Goal: Transaction & Acquisition: Book appointment/travel/reservation

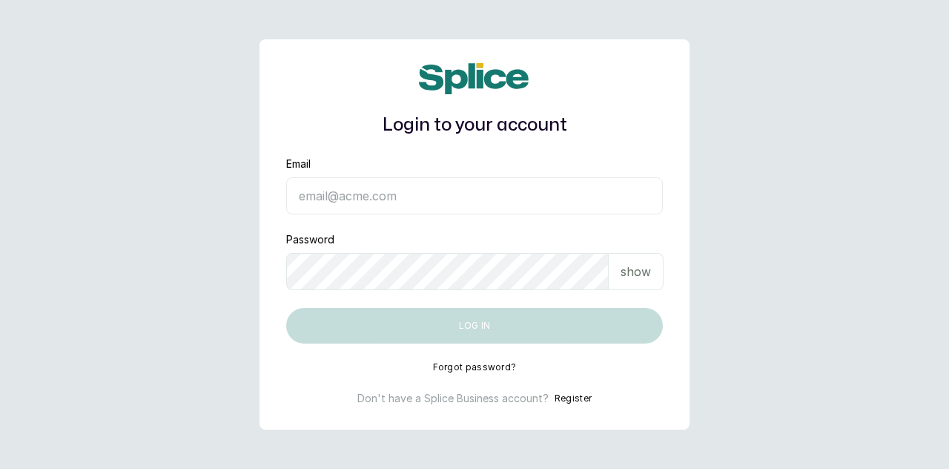
type input "[EMAIL_ADDRESS][DOMAIN_NAME]"
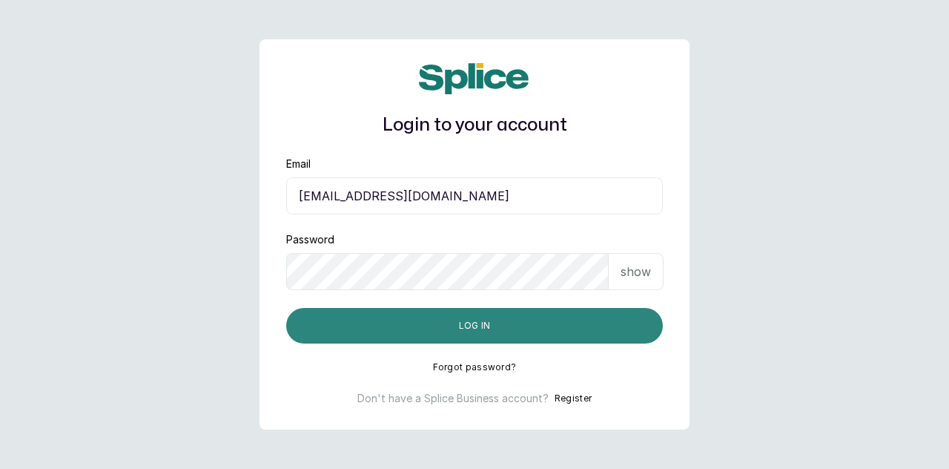
click at [613, 317] on button "Log in" at bounding box center [474, 326] width 377 height 36
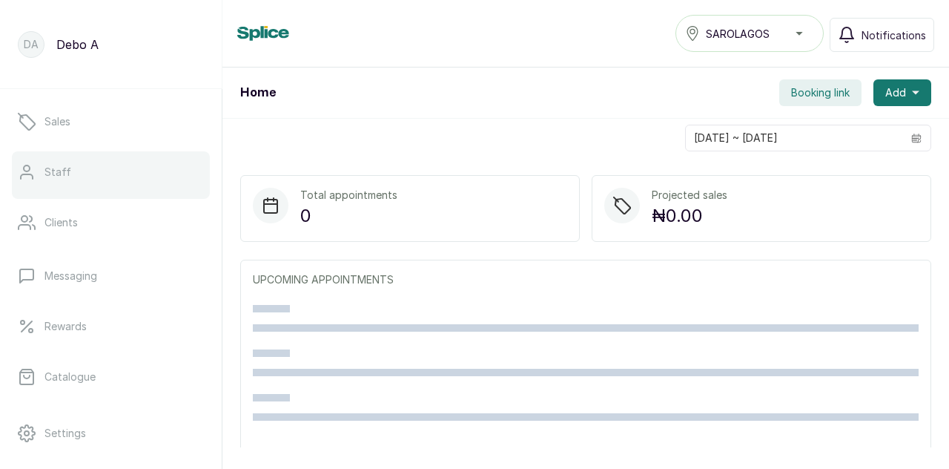
scroll to position [197, 0]
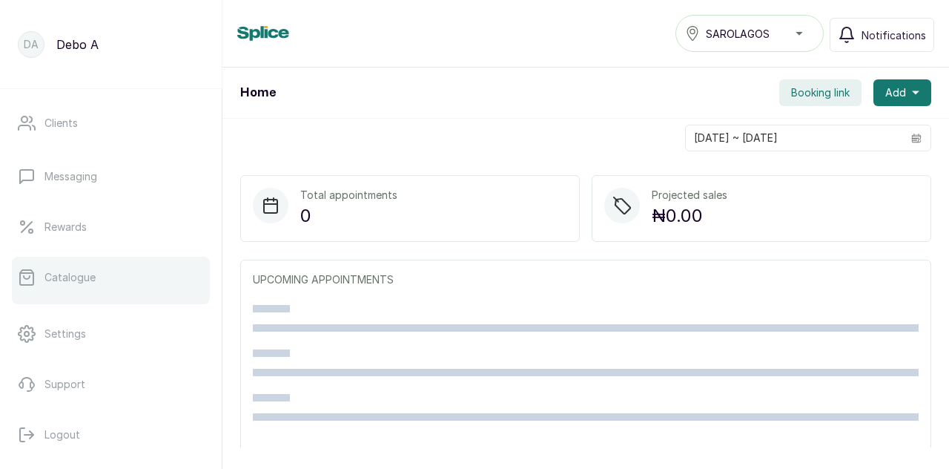
click at [121, 286] on link "Catalogue" at bounding box center [111, 278] width 198 height 42
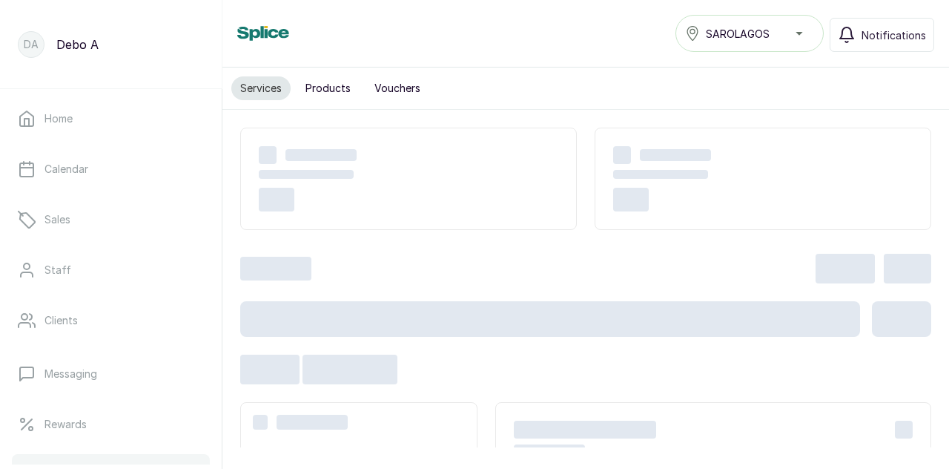
click at [270, 49] on div "Services SAROLAGOS Notifications" at bounding box center [585, 33] width 697 height 37
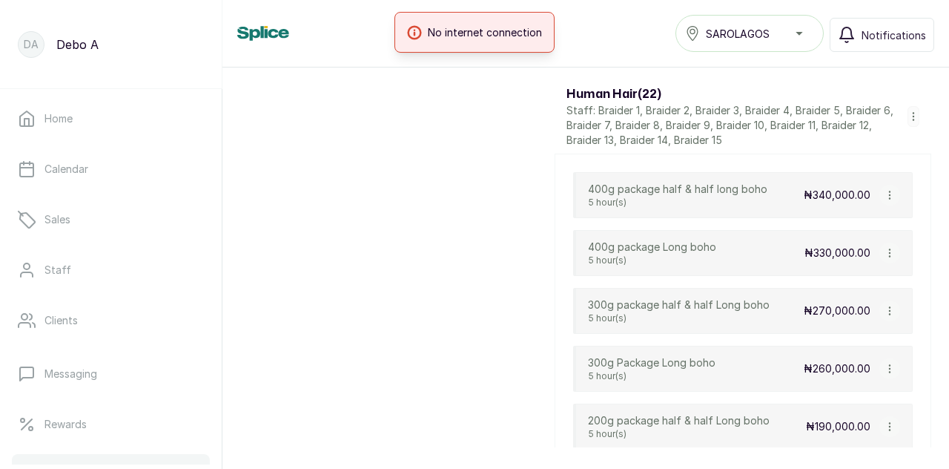
scroll to position [3059, 0]
drag, startPoint x: 728, startPoint y: 346, endPoint x: 557, endPoint y: 351, distance: 171.4
copy p "300g Package Long boho"
drag, startPoint x: 776, startPoint y: 399, endPoint x: 567, endPoint y: 403, distance: 208.5
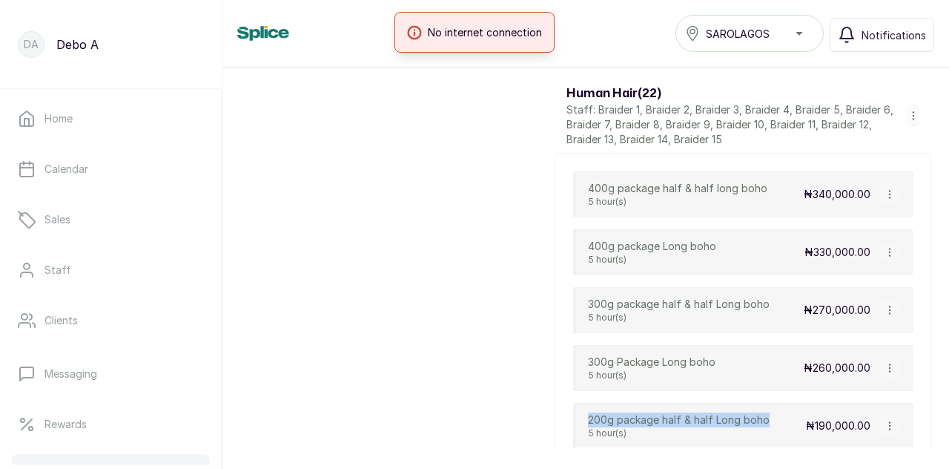
copy p "200g package half & half Long boho"
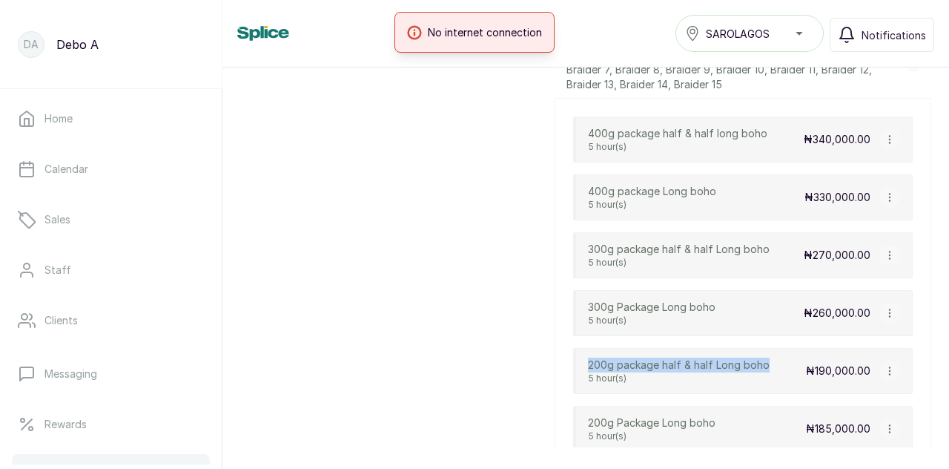
click at [672, 358] on p "200g package half & half Long boho" at bounding box center [679, 365] width 182 height 15
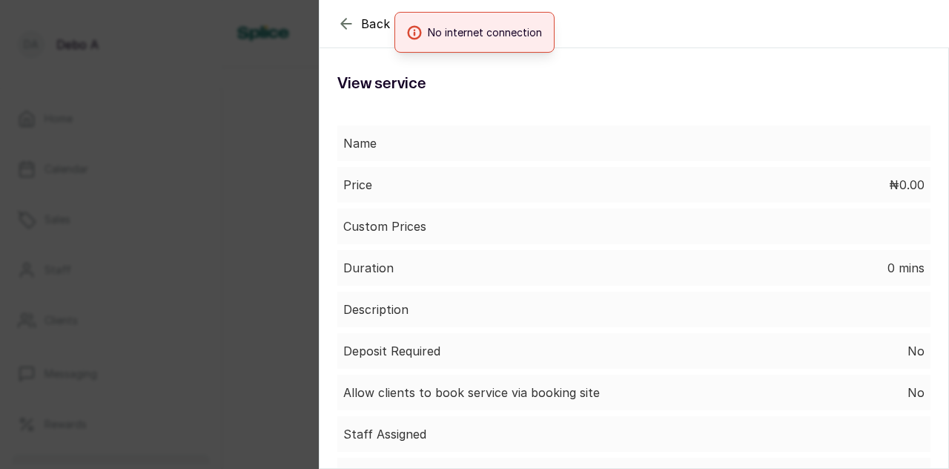
scroll to position [3236, 0]
click at [672, 353] on div "Deposit Required No" at bounding box center [634, 351] width 593 height 36
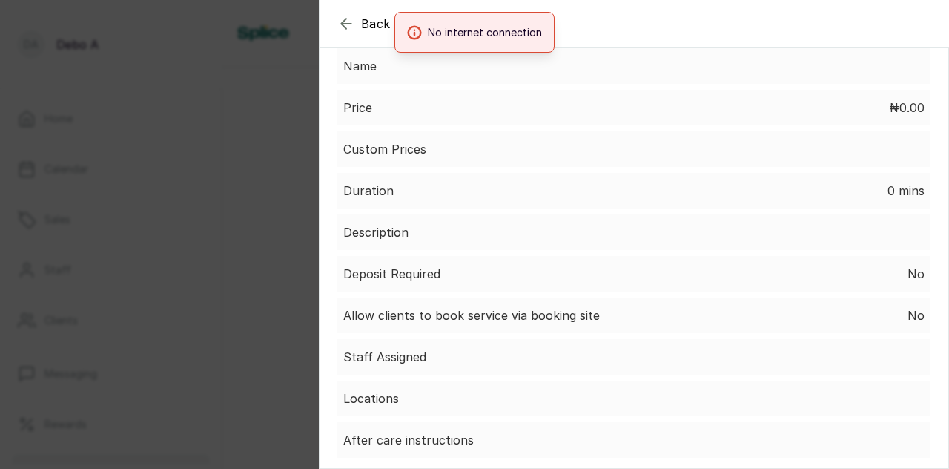
scroll to position [80, 0]
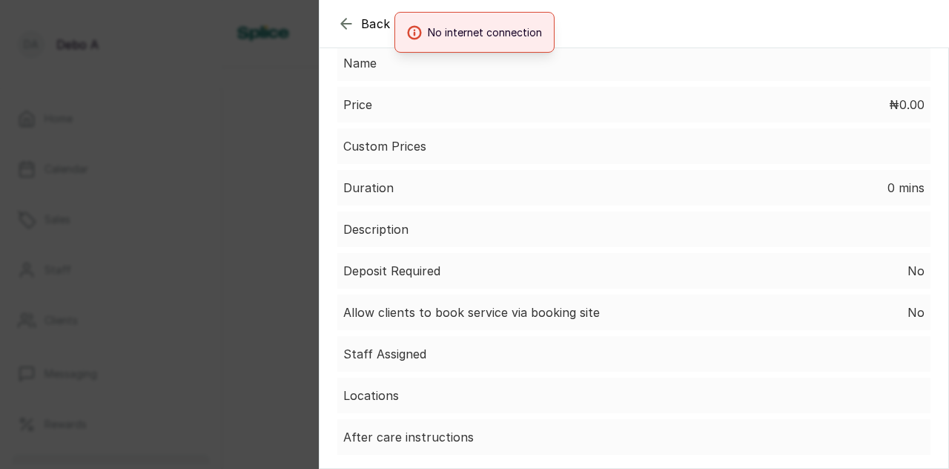
click at [338, 22] on div "No internet connection" at bounding box center [474, 32] width 949 height 41
click at [339, 20] on div "No internet connection" at bounding box center [474, 32] width 949 height 41
click at [348, 19] on div "No internet connection" at bounding box center [474, 32] width 949 height 41
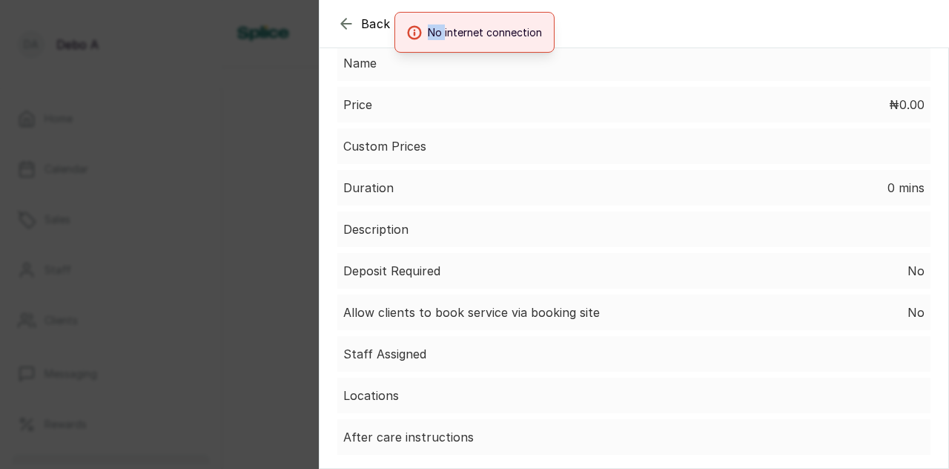
click at [348, 19] on div "No internet connection" at bounding box center [474, 32] width 949 height 41
click at [460, 205] on div "Duration 0 mins" at bounding box center [634, 188] width 593 height 36
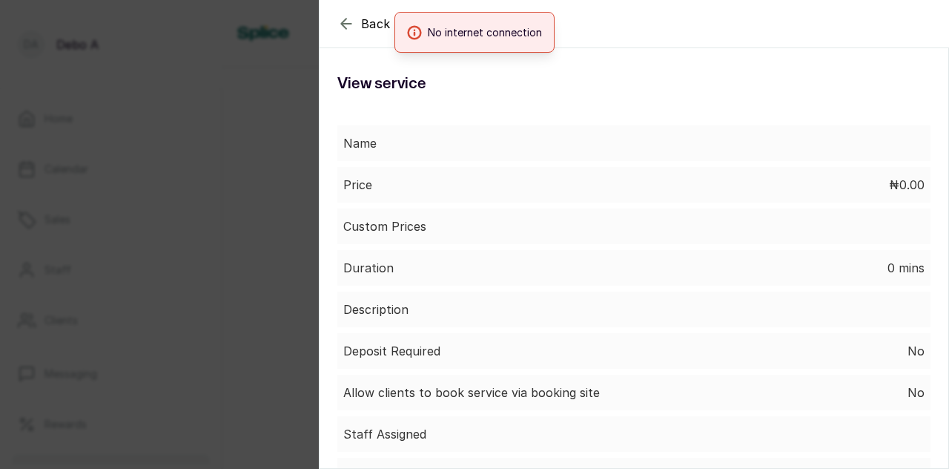
click at [346, 22] on div "No internet connection" at bounding box center [474, 32] width 949 height 41
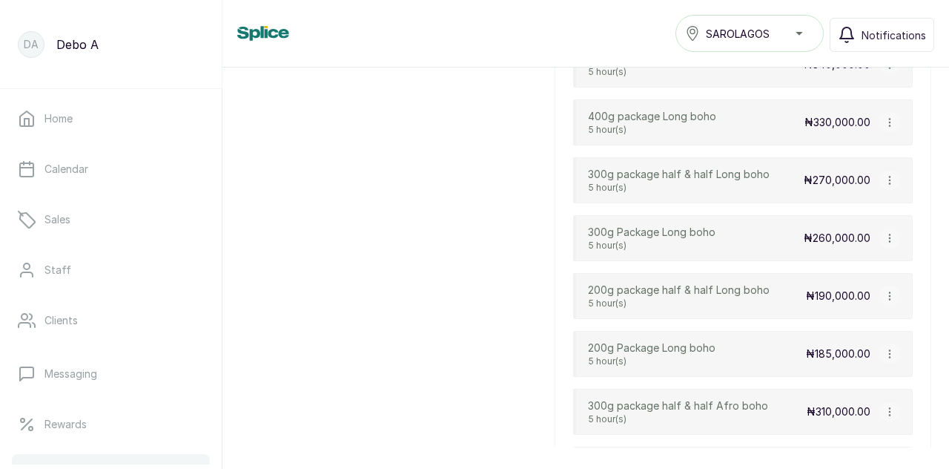
scroll to position [3190, 0]
click at [727, 329] on div "200g Package Long boho 5 hour(s) ₦185,000.00" at bounding box center [743, 352] width 340 height 46
drag, startPoint x: 727, startPoint y: 327, endPoint x: 575, endPoint y: 328, distance: 152.1
click at [575, 329] on div "200g Package Long boho 5 hour(s) ₦185,000.00" at bounding box center [743, 352] width 340 height 46
copy p "200g Package Long boho"
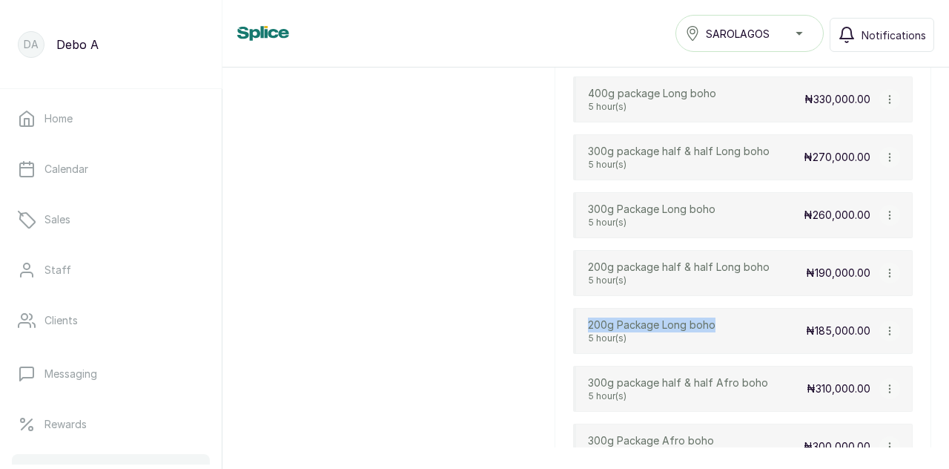
scroll to position [3213, 0]
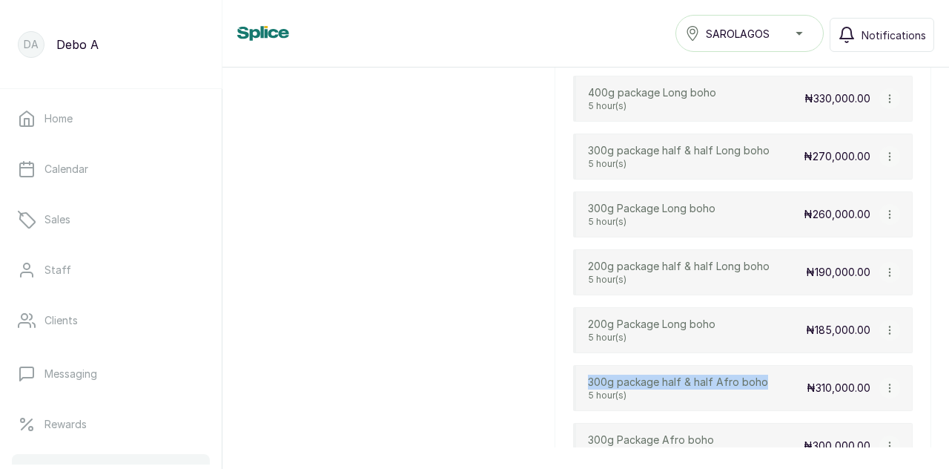
drag, startPoint x: 766, startPoint y: 362, endPoint x: 559, endPoint y: 360, distance: 207.0
copy p "300g package half & half Afro boho"
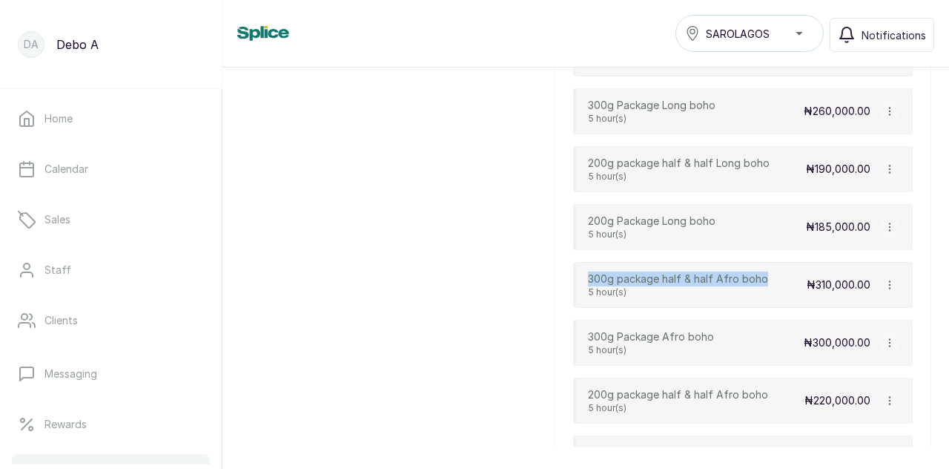
scroll to position [3316, 0]
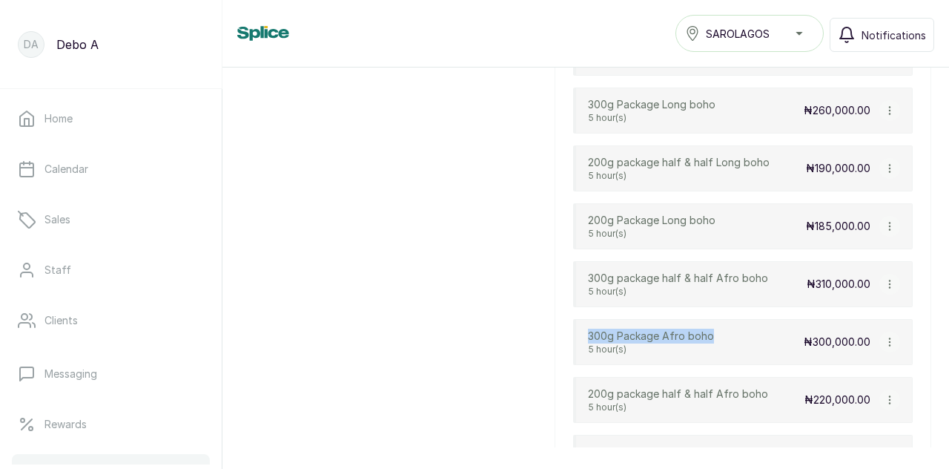
drag, startPoint x: 725, startPoint y: 315, endPoint x: 586, endPoint y: 310, distance: 139.5
click at [586, 319] on div "300g Package Afro boho 5 hour(s) ₦300,000.00" at bounding box center [743, 342] width 340 height 46
copy p "300g Package Afro boho"
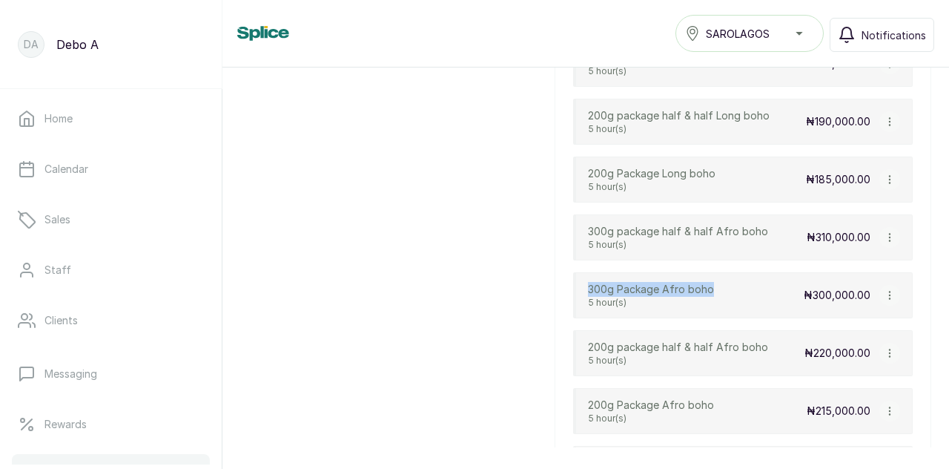
scroll to position [3365, 0]
click at [773, 332] on div "200g package half & half Afro boho 5 hour(s) ₦220,000.00" at bounding box center [743, 352] width 340 height 46
click at [620, 353] on p "5 hour(s)" at bounding box center [678, 359] width 180 height 12
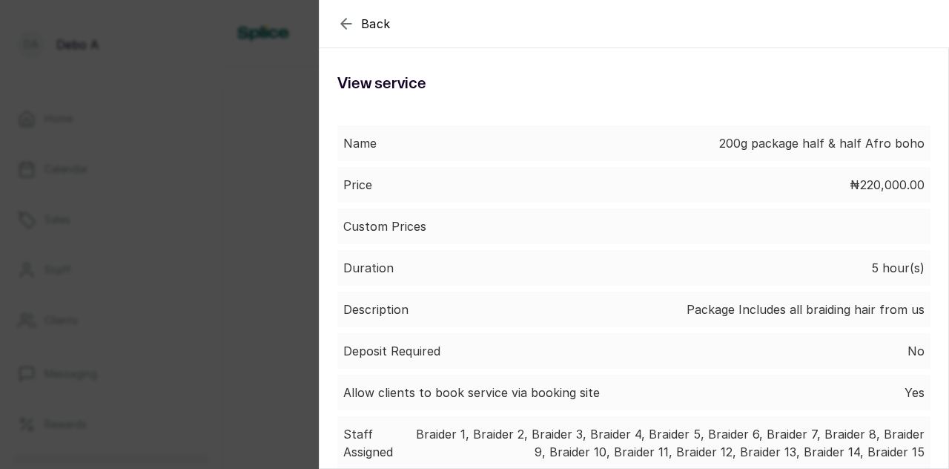
click at [620, 345] on div "Deposit Required No" at bounding box center [634, 351] width 593 height 36
click at [343, 20] on icon "button" at bounding box center [347, 24] width 18 height 18
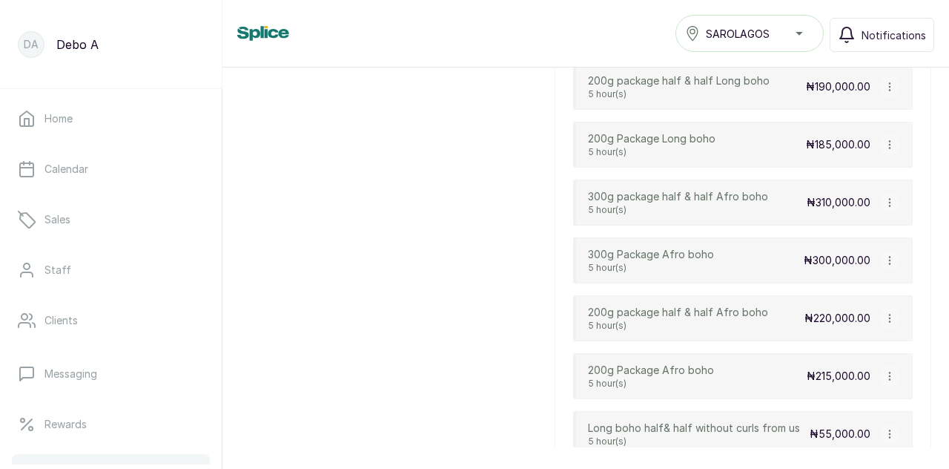
scroll to position [3414, 0]
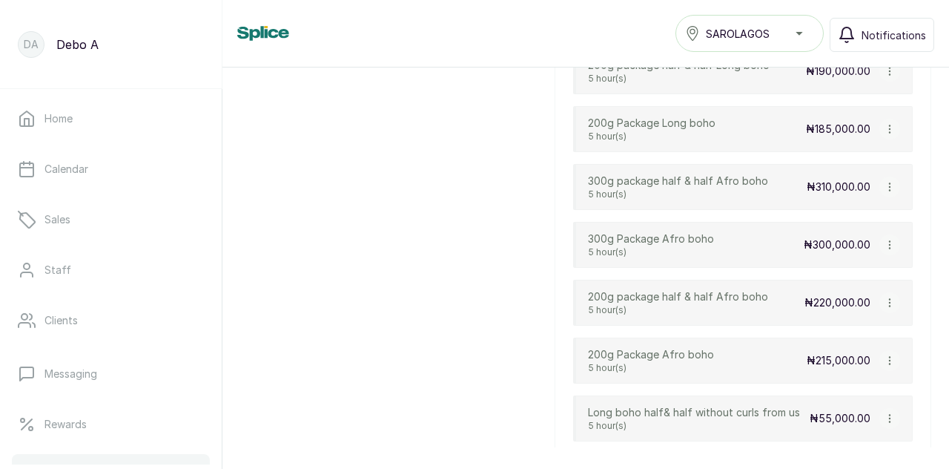
drag, startPoint x: 754, startPoint y: 352, endPoint x: 461, endPoint y: 121, distance: 373.5
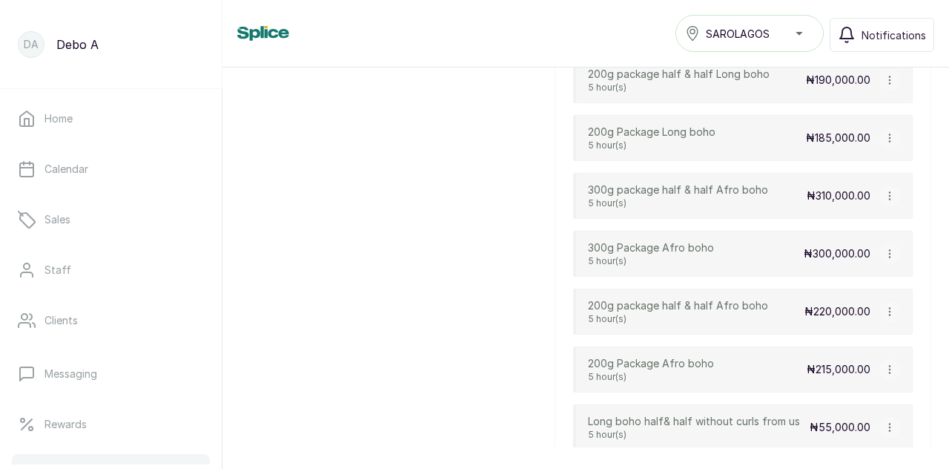
scroll to position [3404, 0]
drag, startPoint x: 769, startPoint y: 287, endPoint x: 574, endPoint y: 293, distance: 195.2
click at [574, 293] on div "200g package half & half Afro boho 5 hour(s) ₦220,000.00" at bounding box center [743, 312] width 340 height 46
copy p "200g package half & half Afro boho"
click at [721, 347] on div "200g Package Afro boho 5 hour(s) ₦215,000.00" at bounding box center [743, 370] width 340 height 46
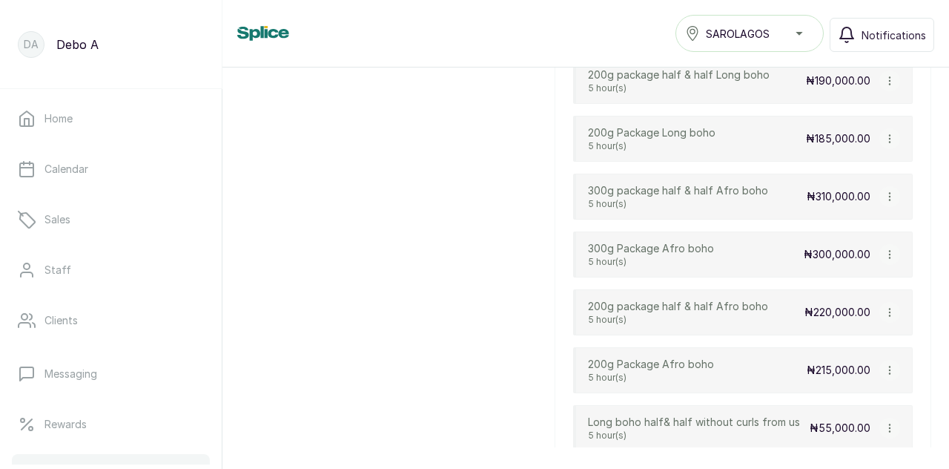
click at [721, 347] on div "200g Package Afro boho 5 hour(s) ₦215,000.00" at bounding box center [743, 370] width 340 height 46
drag, startPoint x: 721, startPoint y: 343, endPoint x: 643, endPoint y: 332, distance: 78.7
click at [643, 347] on div "200g Package Afro boho 5 hour(s) ₦215,000.00" at bounding box center [743, 370] width 340 height 46
click at [640, 347] on div "200g Package Afro boho 5 hour(s) ₦215,000.00" at bounding box center [743, 370] width 340 height 46
click at [639, 347] on div "200g Package Afro boho 5 hour(s) ₦215,000.00" at bounding box center [743, 370] width 340 height 46
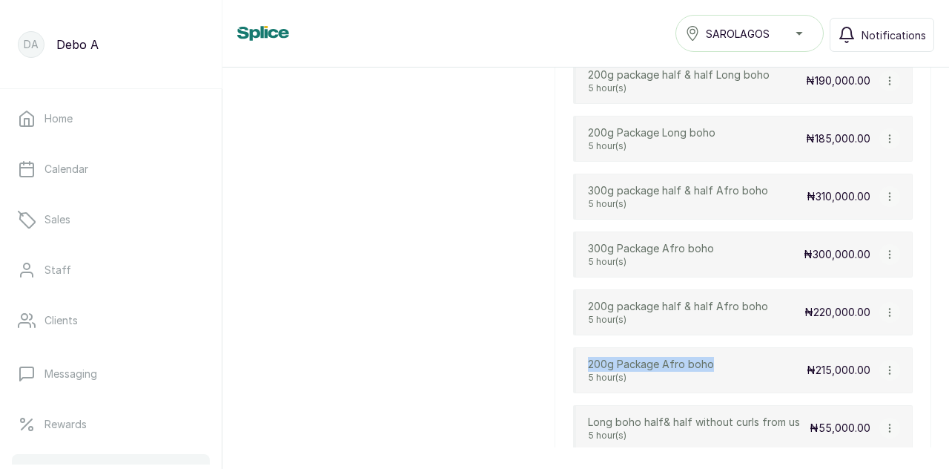
drag, startPoint x: 725, startPoint y: 343, endPoint x: 572, endPoint y: 337, distance: 152.9
click at [572, 337] on div "400g package half & half long boho 5 hour(s) ₦340,000.00 400g package Long boho…" at bounding box center [743, 457] width 377 height 1298
copy p "200g Package Afro boho"
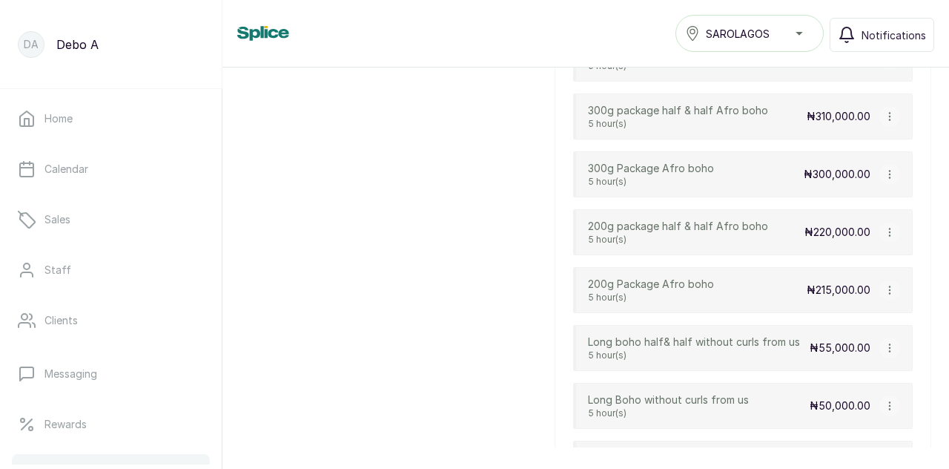
click at [805, 325] on div "Long boho half& half without curls from us 5 hour(s) ₦55,000.00" at bounding box center [743, 348] width 340 height 46
click at [798, 325] on div "Long boho half& half without curls from us 5 hour(s) ₦55,000.00" at bounding box center [743, 348] width 340 height 46
drag, startPoint x: 622, startPoint y: 338, endPoint x: 587, endPoint y: 329, distance: 35.3
click at [588, 335] on div "Long boho half& half without curls from us 5 hour(s)" at bounding box center [694, 348] width 212 height 27
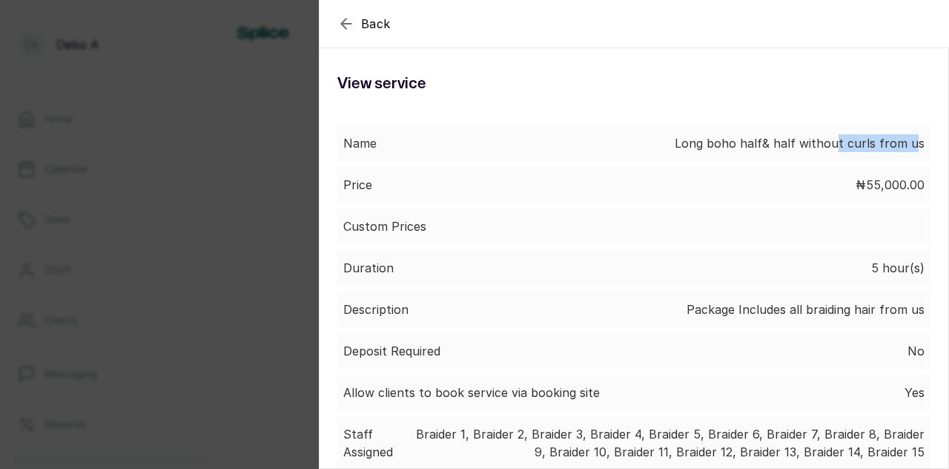
drag, startPoint x: 843, startPoint y: 153, endPoint x: 915, endPoint y: 141, distance: 72.2
click at [915, 141] on div "Name Long boho half& half without curls from us" at bounding box center [634, 143] width 593 height 36
drag, startPoint x: 915, startPoint y: 141, endPoint x: 894, endPoint y: 139, distance: 20.9
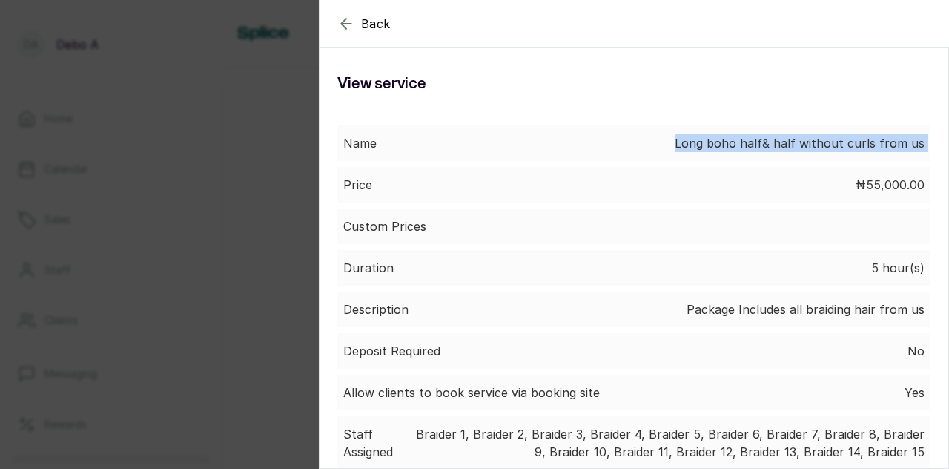
click at [894, 139] on div "Name Long boho half& half without curls from us" at bounding box center [634, 143] width 593 height 36
click at [894, 139] on p "Long boho half& half without curls from us" at bounding box center [800, 143] width 250 height 18
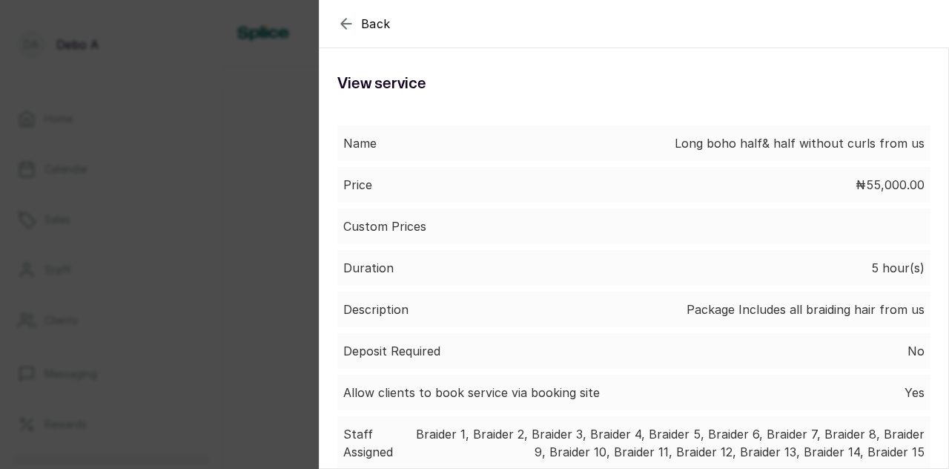
click at [347, 27] on icon "button" at bounding box center [347, 24] width 18 height 18
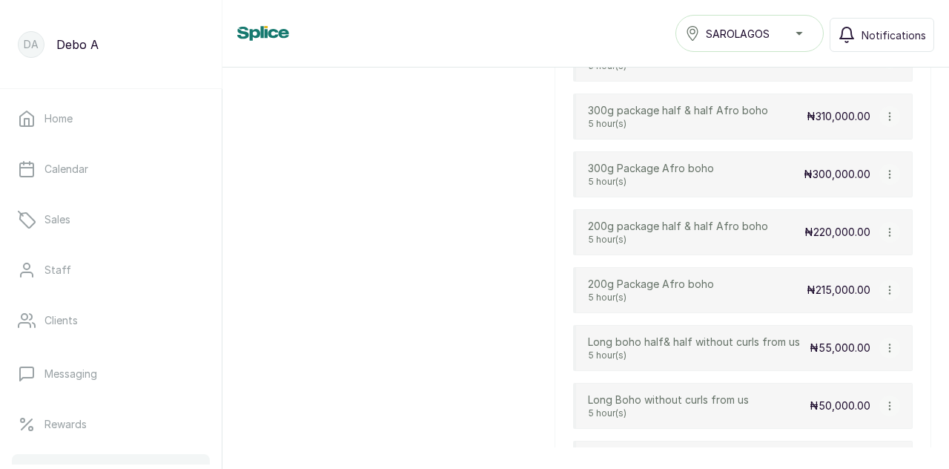
click at [691, 267] on div "200g Package Afro boho 5 hour(s) ₦215,000.00" at bounding box center [743, 290] width 340 height 46
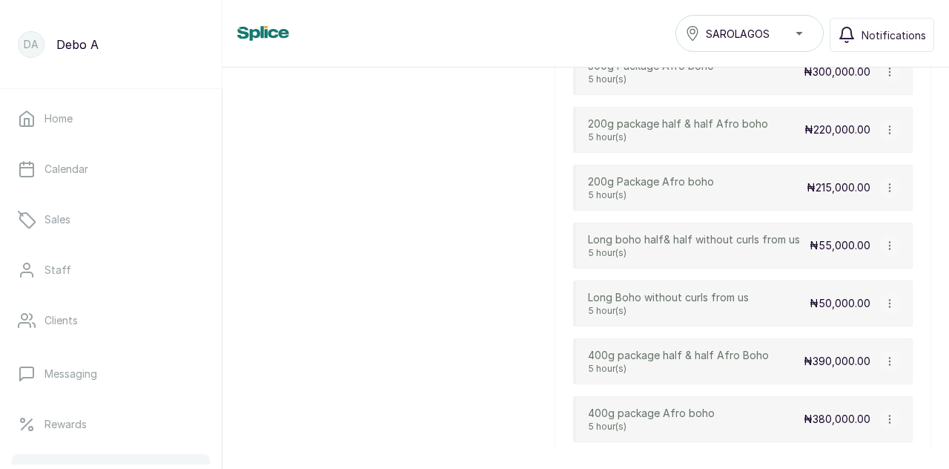
scroll to position [3612, 0]
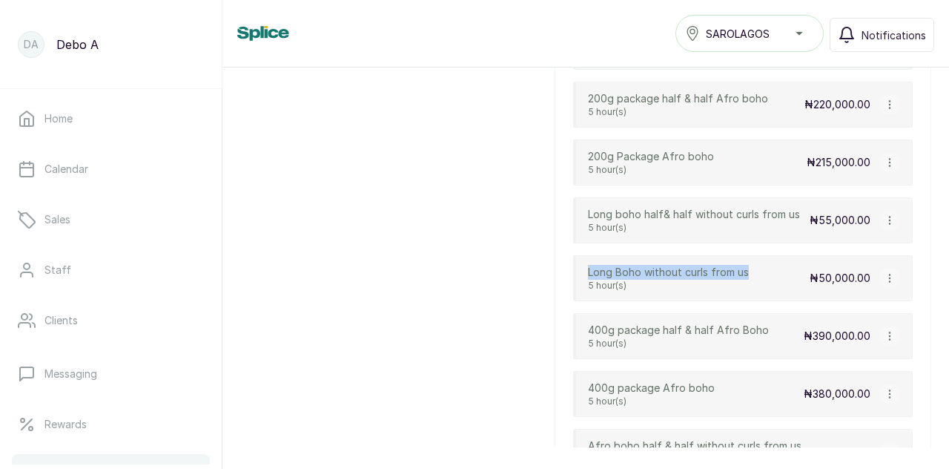
drag, startPoint x: 768, startPoint y: 250, endPoint x: 565, endPoint y: 250, distance: 202.5
click at [565, 250] on div "400g package half & half long boho 5 hour(s) ₦340,000.00 400g package Long boho…" at bounding box center [743, 249] width 377 height 1298
copy p "Long Boho without curls from us"
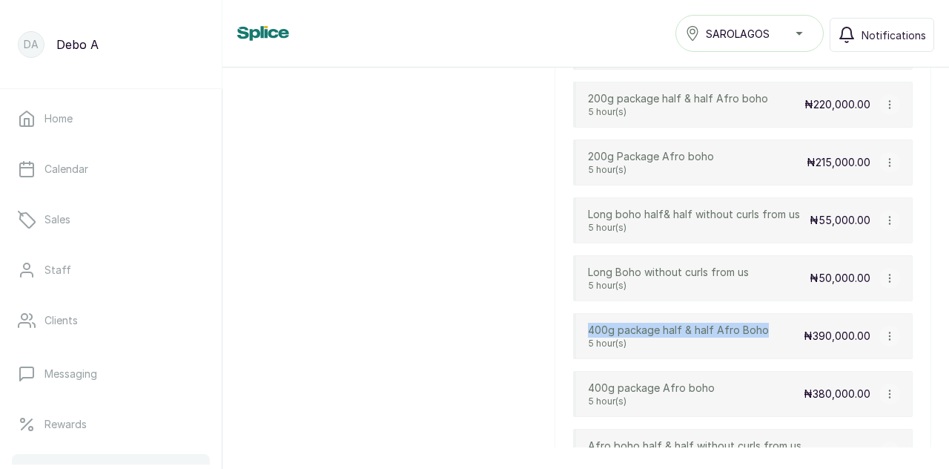
drag, startPoint x: 766, startPoint y: 311, endPoint x: 578, endPoint y: 311, distance: 187.7
click at [578, 313] on div "400g package half & half Afro Boho 5 hour(s) ₦390,000.00" at bounding box center [743, 336] width 340 height 46
copy p "400g package half & half Afro Boho"
drag, startPoint x: 719, startPoint y: 370, endPoint x: 561, endPoint y: 363, distance: 158.2
click at [561, 363] on div "400g package half & half long boho 5 hour(s) ₦340,000.00 400g package Long boho…" at bounding box center [743, 249] width 377 height 1298
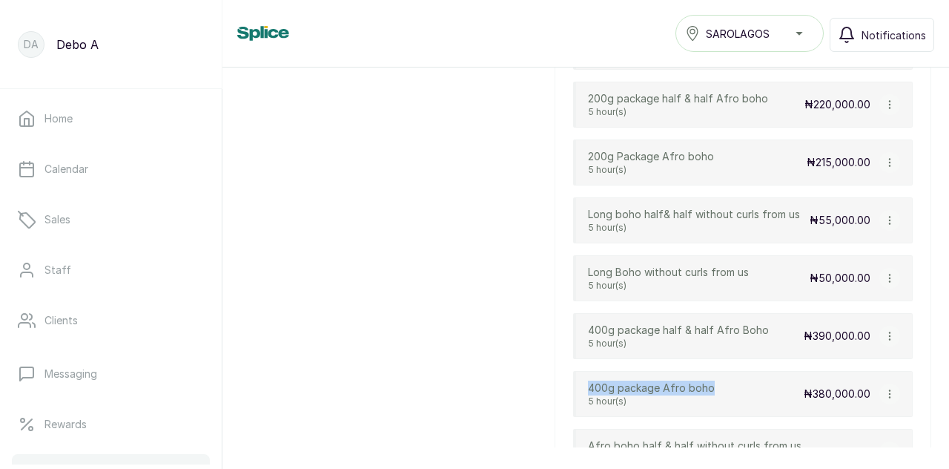
copy p "400g package Afro boho"
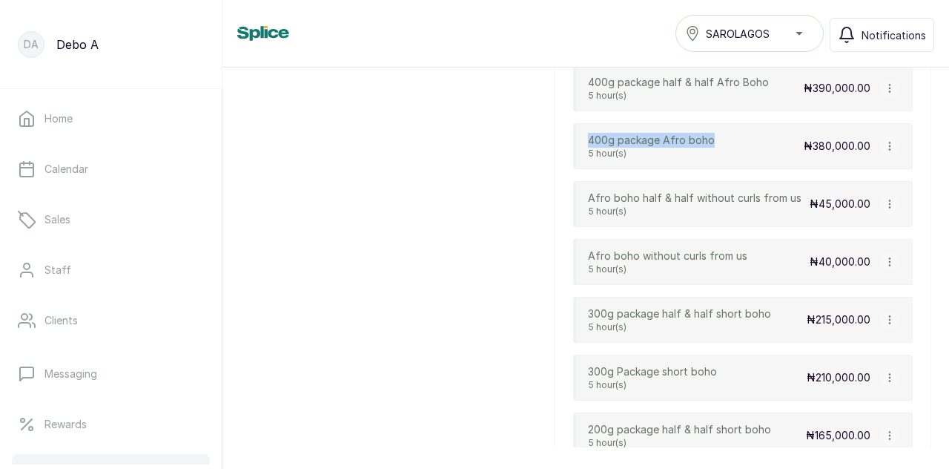
scroll to position [3861, 0]
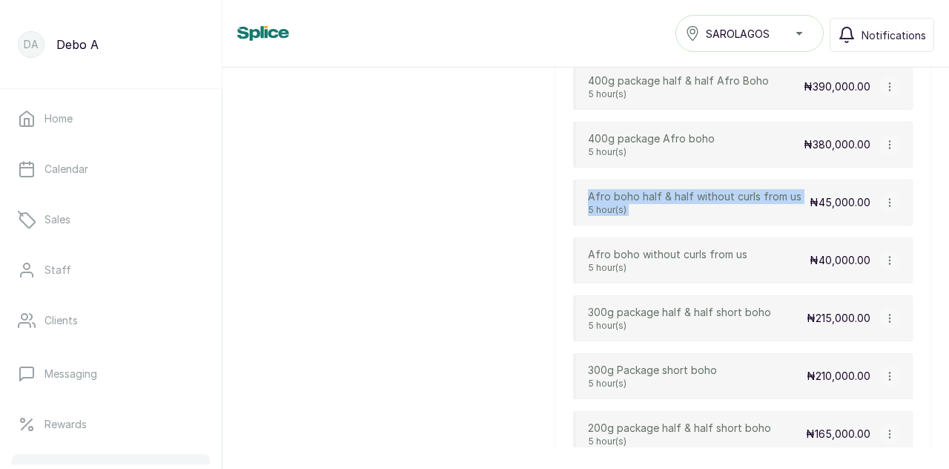
drag, startPoint x: 800, startPoint y: 176, endPoint x: 564, endPoint y: 180, distance: 235.9
click at [564, 180] on div "400g package half & half long boho 5 hour(s) ₦340,000.00 400g package Long boho…" at bounding box center [743, 0] width 377 height 1298
click at [604, 189] on p "Afro boho half & half without curls from us" at bounding box center [695, 196] width 214 height 15
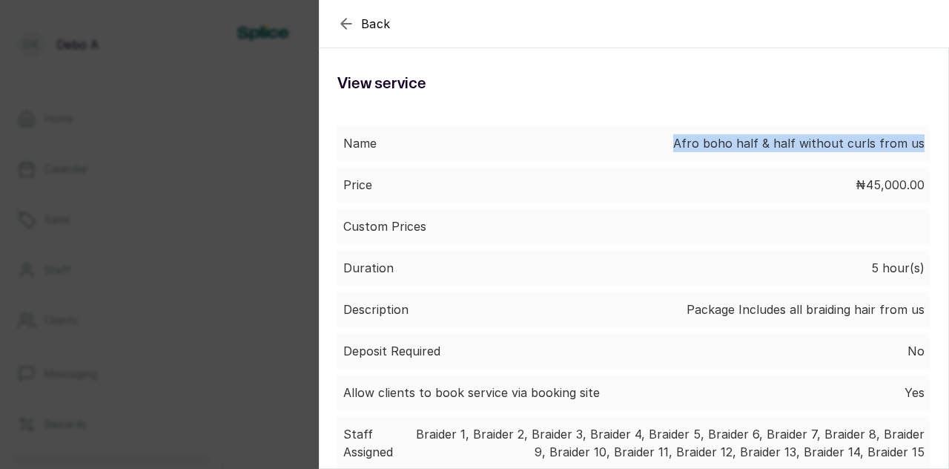
drag, startPoint x: 662, startPoint y: 145, endPoint x: 949, endPoint y: 144, distance: 287.1
click at [949, 144] on section "Back Service View service Name Afro boho half & half without curls from us Pric…" at bounding box center [634, 234] width 631 height 469
copy p "Afro boho half & half without curls from us"
click at [347, 18] on icon "button" at bounding box center [347, 24] width 18 height 18
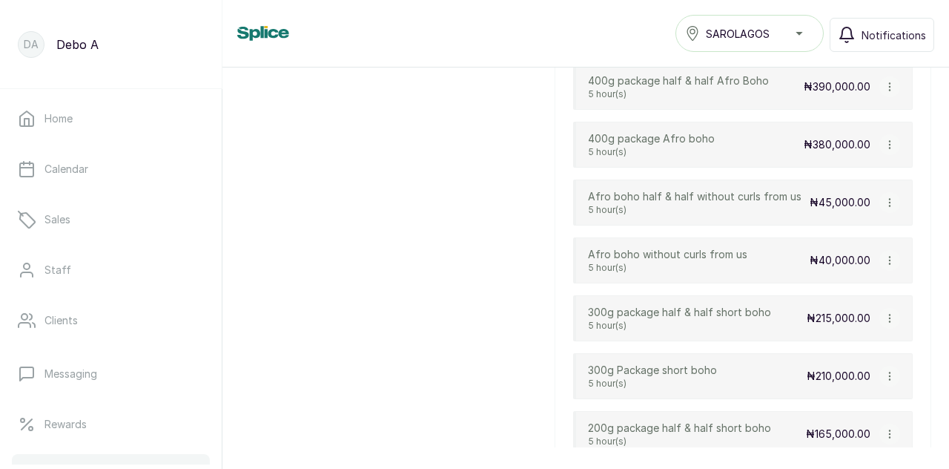
click at [757, 237] on div "Afro boho without curls from us 5 hour(s) ₦40,000.00" at bounding box center [743, 260] width 340 height 46
click at [682, 247] on p "Afro boho without curls from us" at bounding box center [667, 254] width 159 height 15
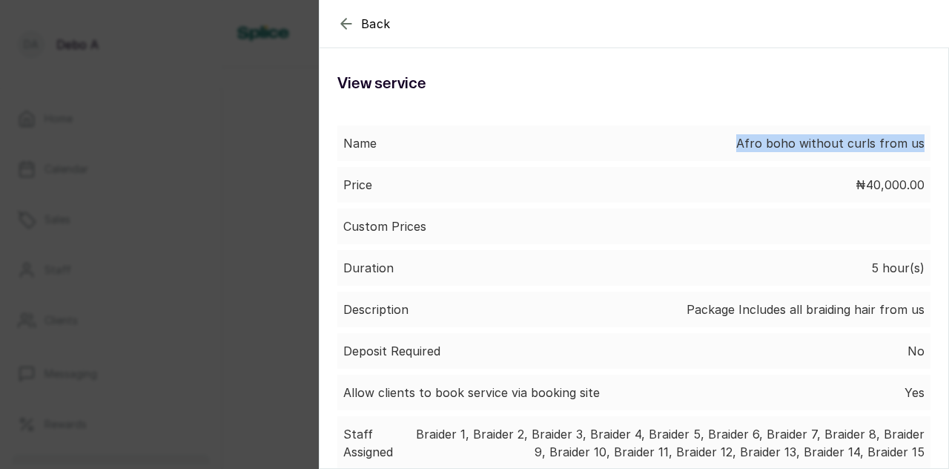
drag, startPoint x: 718, startPoint y: 142, endPoint x: 949, endPoint y: 149, distance: 230.8
click at [949, 149] on section "Back Service View service Name Afro boho without curls from us Price ₦40,000.00…" at bounding box center [634, 234] width 631 height 469
copy p "Afro boho without curls from us"
click at [949, 149] on section "Back Service View service Name Afro boho without curls from us Price ₦40,000.00…" at bounding box center [634, 234] width 631 height 469
click at [344, 22] on icon "button" at bounding box center [347, 24] width 18 height 18
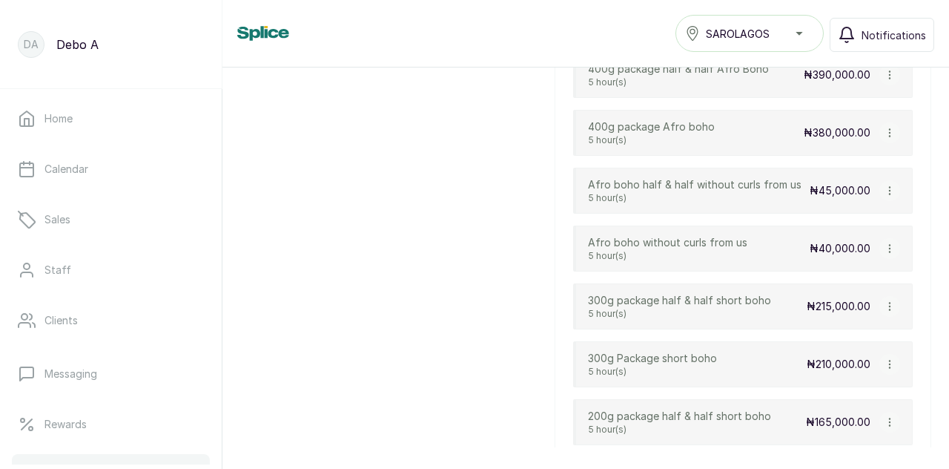
scroll to position [3877, 0]
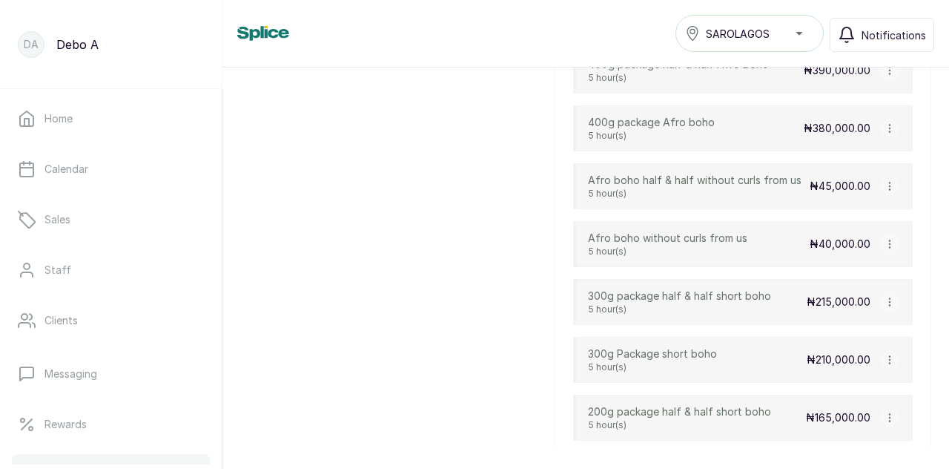
click at [680, 354] on div "300g Package short boho 5 hour(s) ₦210,000.00" at bounding box center [743, 360] width 340 height 46
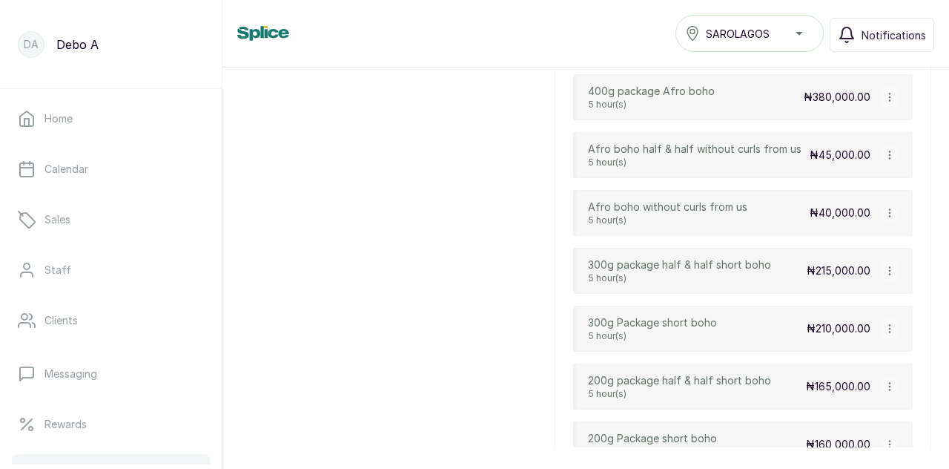
scroll to position [3914, 0]
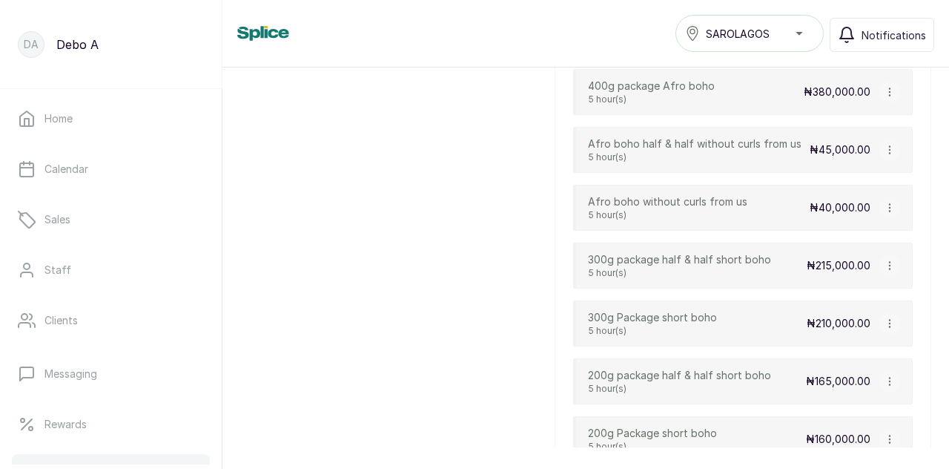
drag, startPoint x: 786, startPoint y: 237, endPoint x: 562, endPoint y: 240, distance: 224.0
drag, startPoint x: 590, startPoint y: 241, endPoint x: 783, endPoint y: 240, distance: 193.6
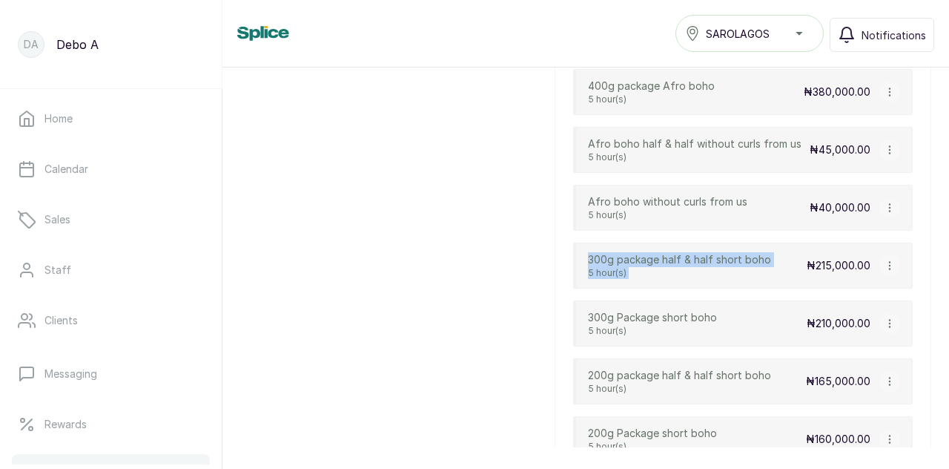
click at [783, 243] on div "300g package half & half short boho 5 hour(s) ₦215,000.00" at bounding box center [743, 266] width 340 height 46
drag, startPoint x: 768, startPoint y: 234, endPoint x: 575, endPoint y: 237, distance: 193.6
click at [575, 243] on div "300g package half & half short boho 5 hour(s) ₦215,000.00" at bounding box center [743, 266] width 340 height 46
click at [731, 300] on div "300g Package short boho 5 hour(s) ₦210,000.00" at bounding box center [743, 323] width 340 height 46
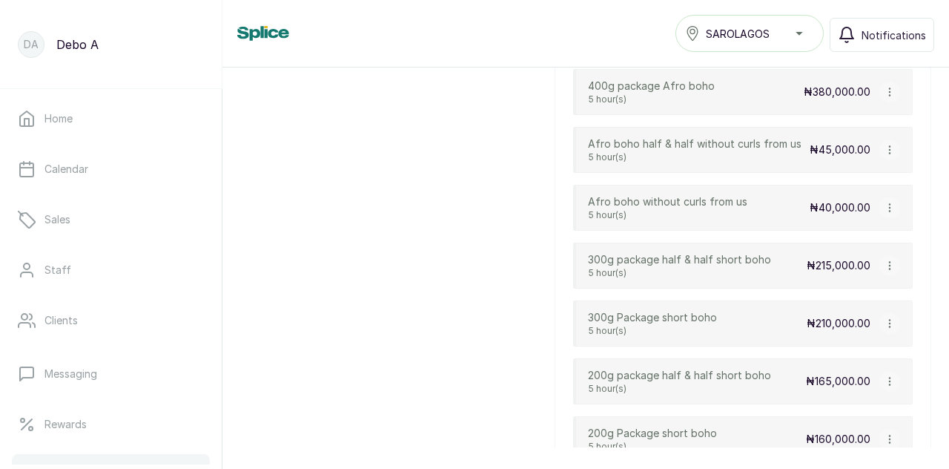
click at [731, 300] on div "300g Package short boho 5 hour(s) ₦210,000.00" at bounding box center [743, 323] width 340 height 46
click at [728, 300] on div "300g Package short boho 5 hour(s) ₦210,000.00" at bounding box center [743, 323] width 340 height 46
drag, startPoint x: 728, startPoint y: 297, endPoint x: 562, endPoint y: 285, distance: 166.6
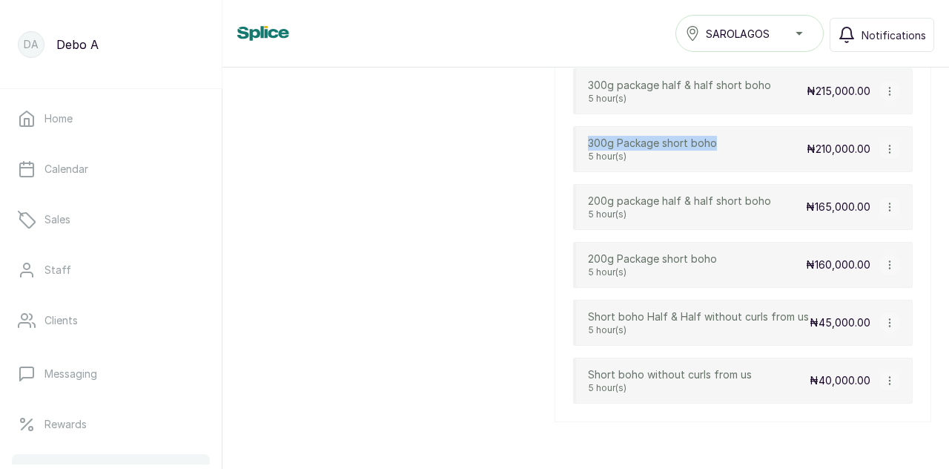
scroll to position [4089, 0]
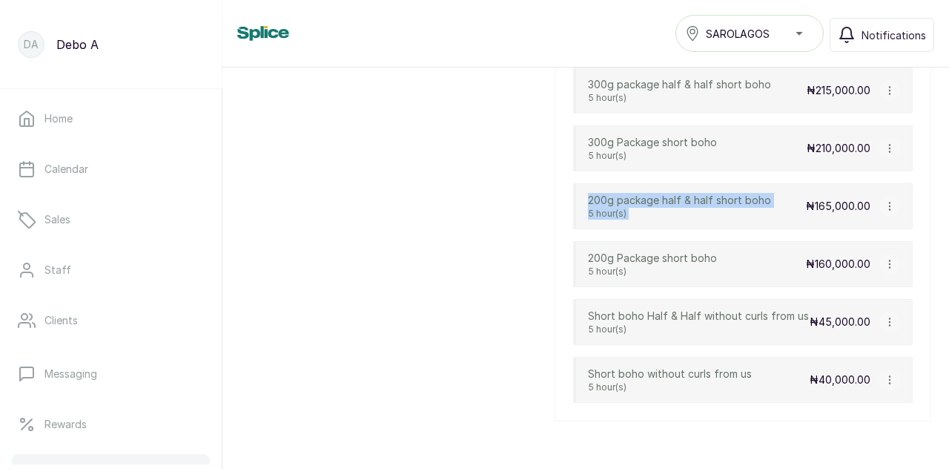
drag, startPoint x: 783, startPoint y: 180, endPoint x: 586, endPoint y: 184, distance: 197.3
click at [586, 184] on div "200g package half & half short boho 5 hour(s) ₦165,000.00" at bounding box center [743, 206] width 340 height 46
drag, startPoint x: 589, startPoint y: 179, endPoint x: 777, endPoint y: 170, distance: 188.6
click at [777, 183] on div "200g package half & half short boho 5 hour(s) ₦165,000.00" at bounding box center [743, 206] width 340 height 46
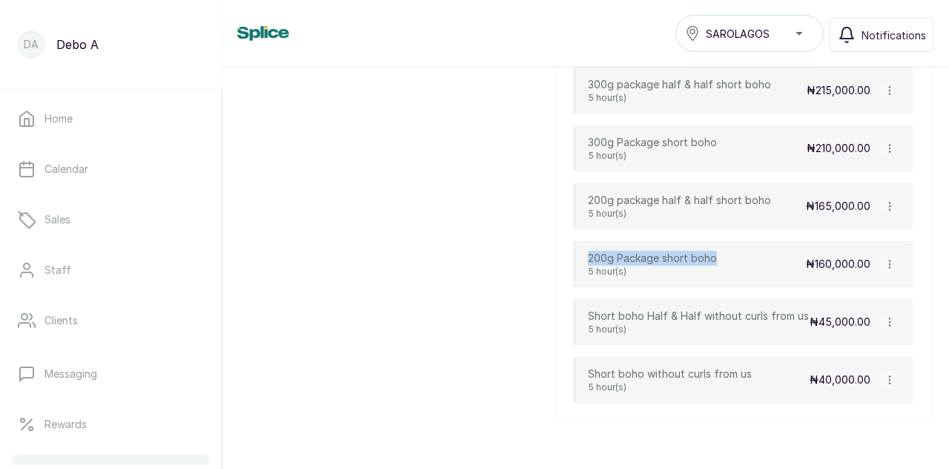
drag, startPoint x: 730, startPoint y: 232, endPoint x: 583, endPoint y: 228, distance: 146.9
click at [583, 241] on div "200g Package short boho 5 hour(s) ₦160,000.00" at bounding box center [743, 264] width 340 height 46
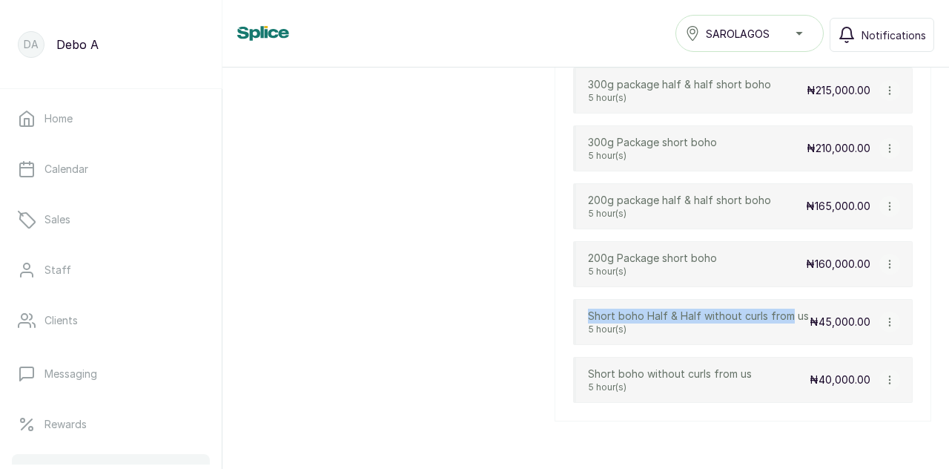
drag, startPoint x: 804, startPoint y: 286, endPoint x: 568, endPoint y: 285, distance: 235.9
click at [599, 309] on p "Short boho Half & Half without curls from us" at bounding box center [698, 316] width 221 height 15
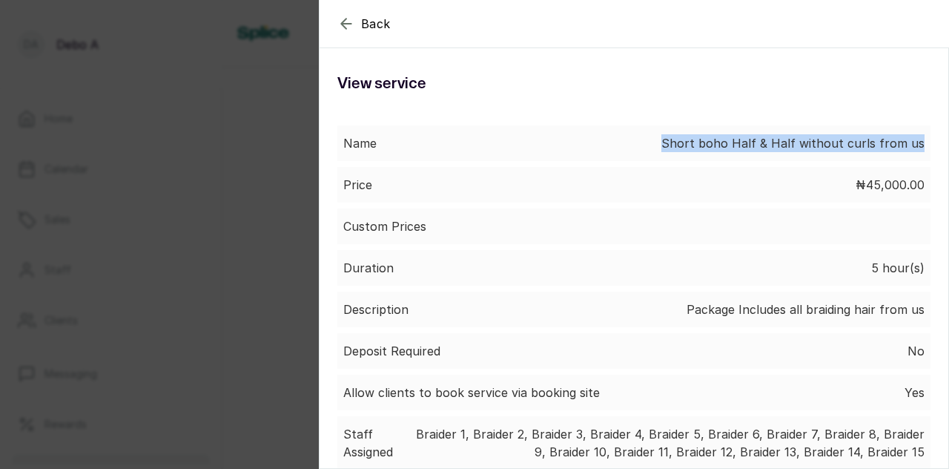
drag, startPoint x: 644, startPoint y: 140, endPoint x: 945, endPoint y: 155, distance: 301.5
click at [945, 155] on section "Back Service View service Name Short boho Half & Half without curls from us Pri…" at bounding box center [634, 234] width 631 height 469
click at [343, 26] on icon "button" at bounding box center [346, 24] width 10 height 10
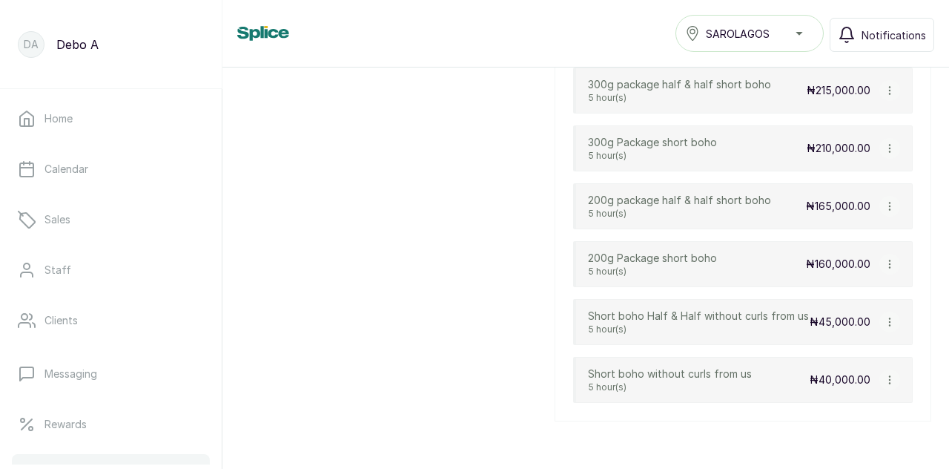
click at [754, 364] on div "Short boho without curls from us 5 hour(s) ₦40,000.00" at bounding box center [743, 380] width 340 height 46
drag, startPoint x: 755, startPoint y: 363, endPoint x: 582, endPoint y: 363, distance: 172.8
click at [582, 363] on div "Short boho without curls from us 5 hour(s) ₦40,000.00" at bounding box center [743, 380] width 340 height 46
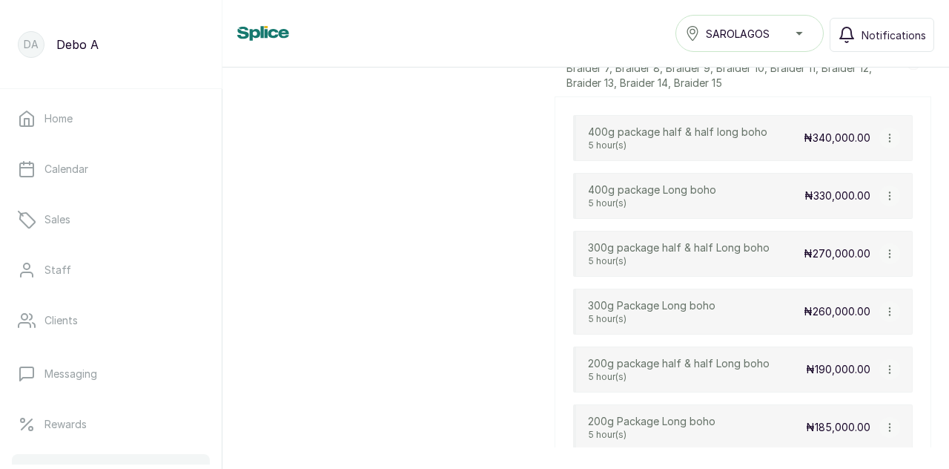
scroll to position [2888, 0]
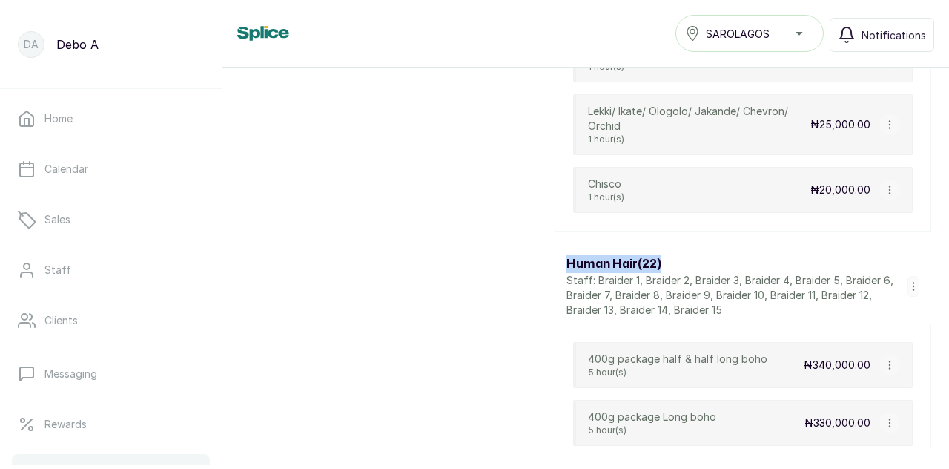
drag, startPoint x: 680, startPoint y: 247, endPoint x: 557, endPoint y: 246, distance: 123.1
click at [557, 249] on div "Human Hair ( 22 ) Staff: Braider 1, Braider 2, Braider 3, Braider 4, Braider 5,…" at bounding box center [743, 286] width 377 height 74
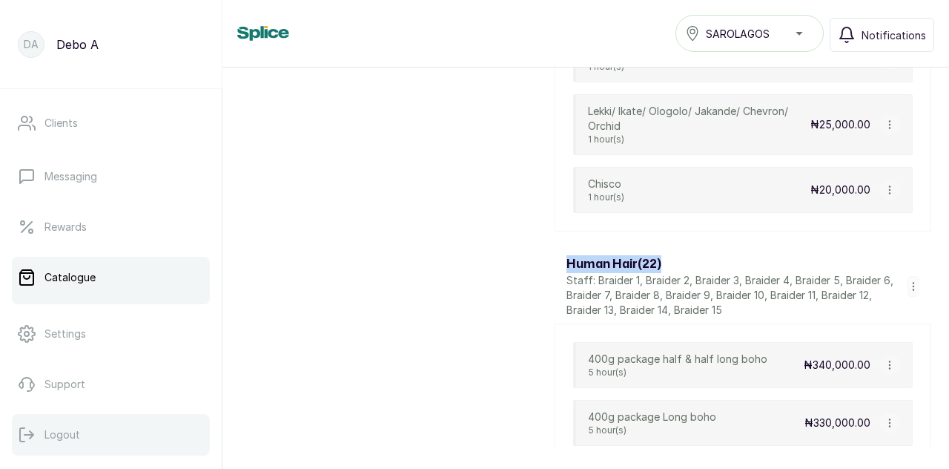
click at [62, 449] on button "Logout" at bounding box center [111, 435] width 198 height 42
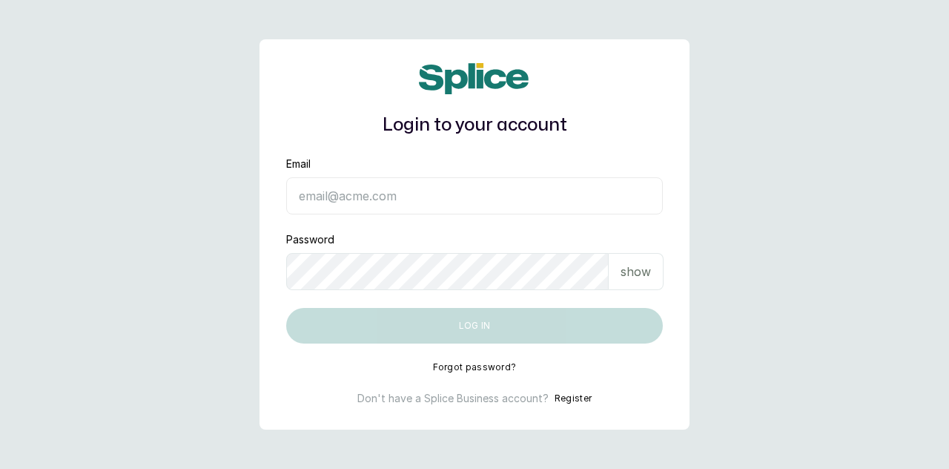
type input "[EMAIL_ADDRESS][DOMAIN_NAME]"
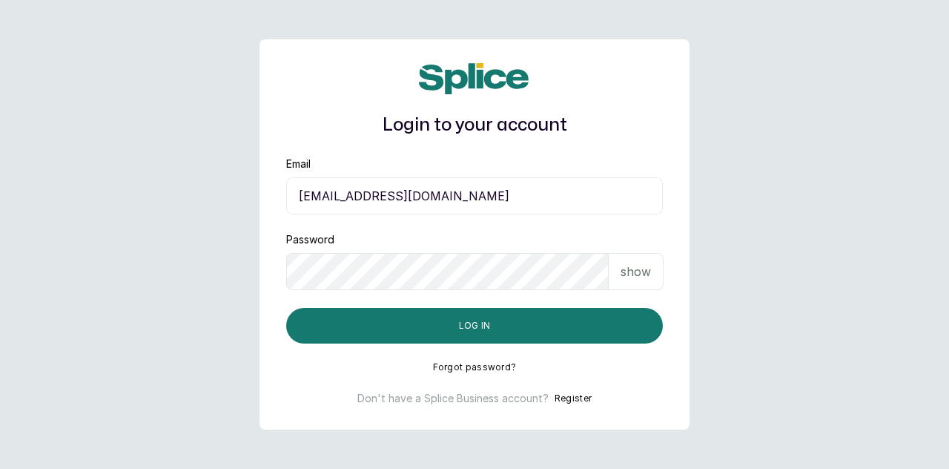
click at [631, 274] on p "show" at bounding box center [636, 272] width 30 height 18
